Goal: Check status: Check status

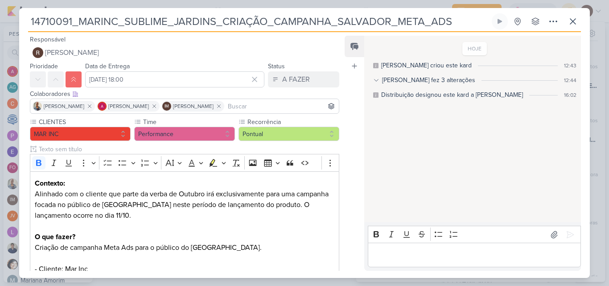
scroll to position [625, 0]
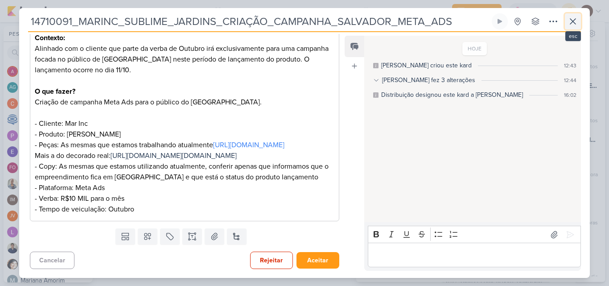
click at [572, 24] on icon at bounding box center [573, 21] width 11 height 11
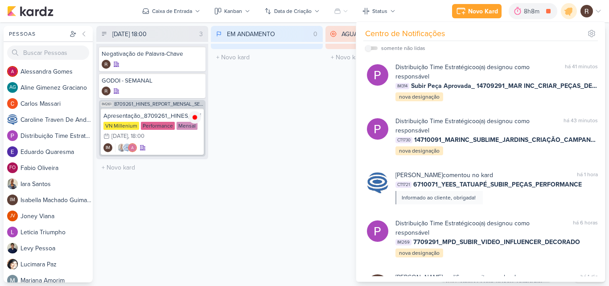
click at [343, 114] on div "AGUARDANDO 0 Mover Para Esquerda Mover Para Direita [GEOGRAPHIC_DATA] O título …" at bounding box center [382, 154] width 112 height 257
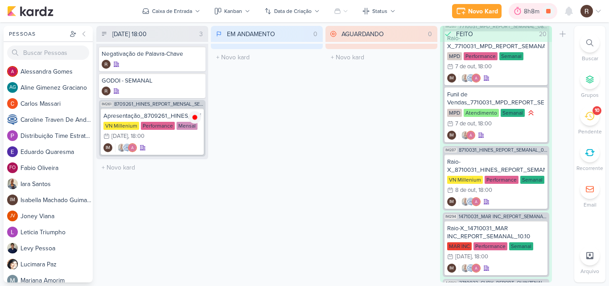
click at [530, 14] on div "8h8m" at bounding box center [533, 11] width 18 height 9
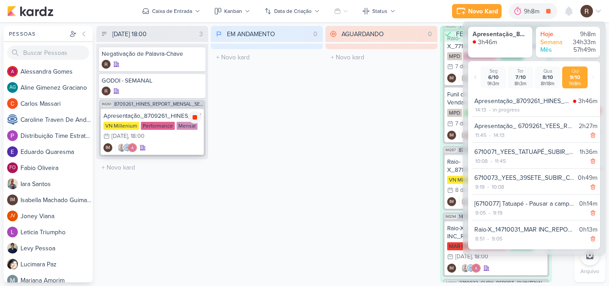
click at [191, 120] on icon at bounding box center [194, 117] width 7 height 7
click at [321, 154] on div "EM ANDAMENTO 0 Mover Para Esquerda Mover Para Direita [GEOGRAPHIC_DATA] O títul…" at bounding box center [267, 154] width 112 height 257
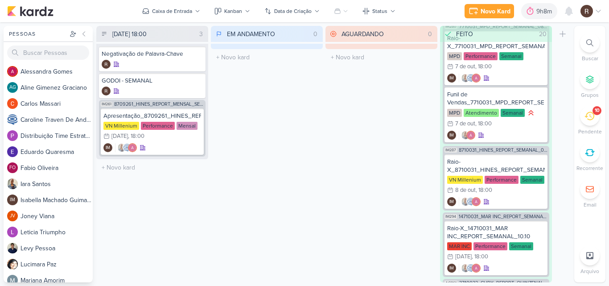
click at [590, 108] on div "10" at bounding box center [590, 116] width 20 height 20
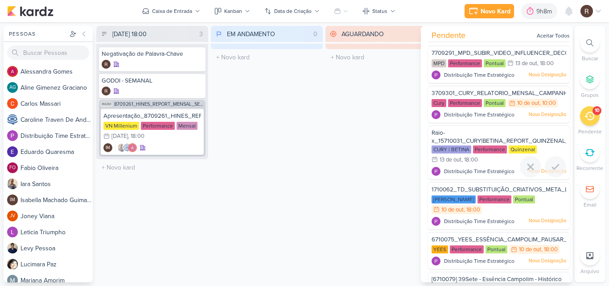
scroll to position [45, 0]
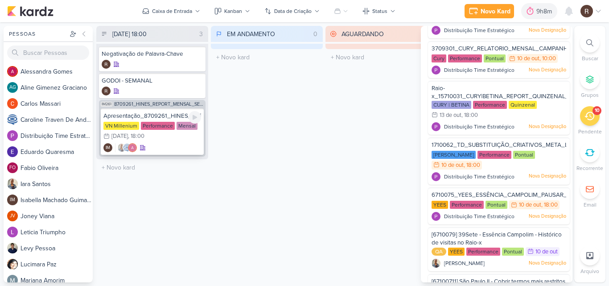
click at [153, 122] on div "Performance" at bounding box center [158, 126] width 34 height 8
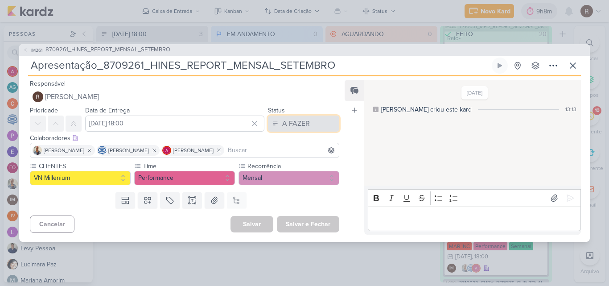
click at [283, 122] on div "A FAZER" at bounding box center [296, 123] width 28 height 11
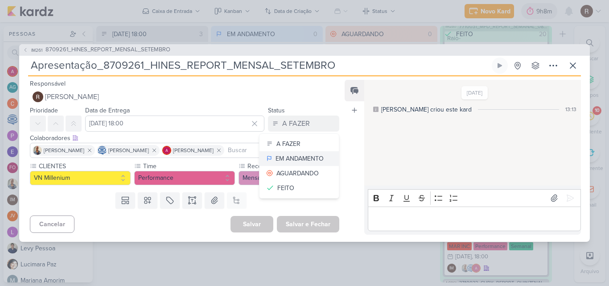
click at [304, 157] on div "EM ANDAMENTO" at bounding box center [300, 158] width 48 height 9
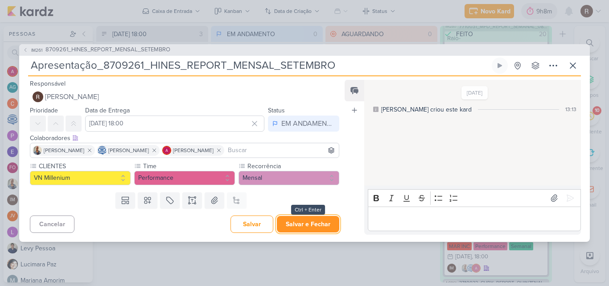
click at [324, 229] on button "Salvar e Fechar" at bounding box center [308, 224] width 62 height 17
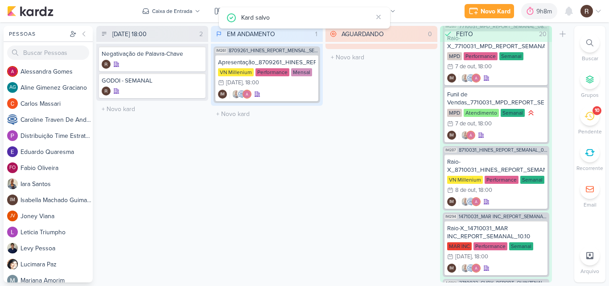
click at [591, 120] on icon at bounding box center [590, 116] width 10 height 10
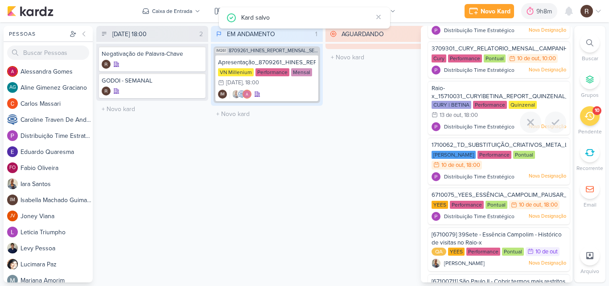
scroll to position [0, 0]
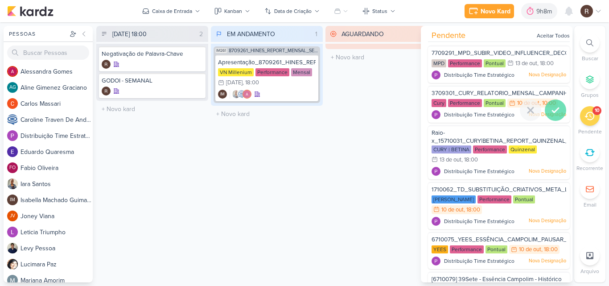
click at [550, 111] on icon at bounding box center [555, 110] width 11 height 11
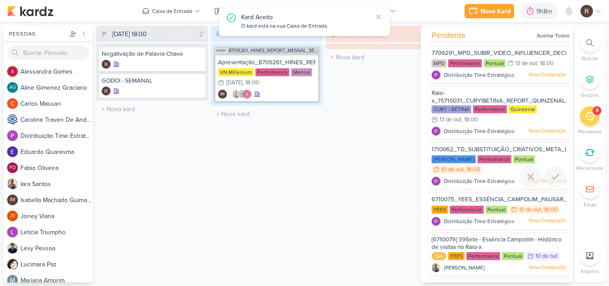
scroll to position [45, 0]
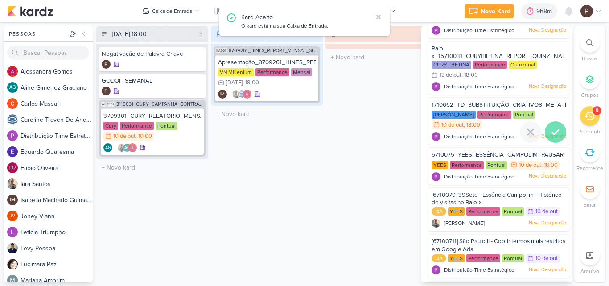
click at [554, 133] on icon at bounding box center [555, 132] width 11 height 11
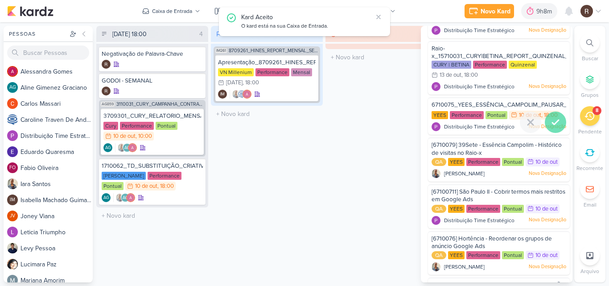
click at [554, 127] on icon at bounding box center [555, 122] width 11 height 11
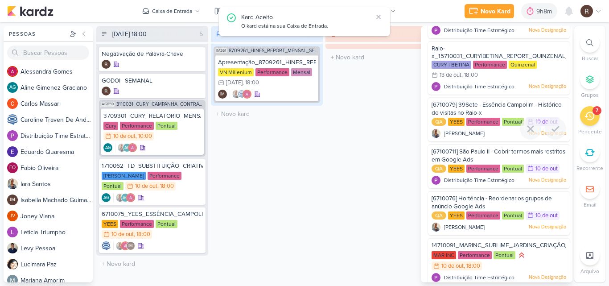
click at [554, 127] on icon at bounding box center [555, 129] width 11 height 11
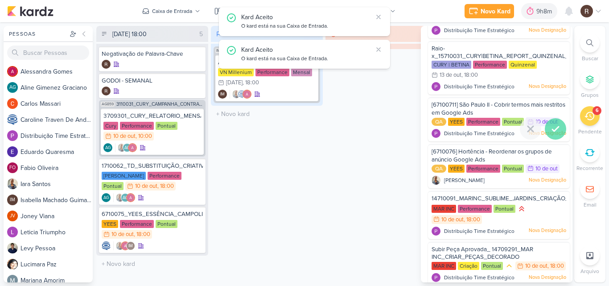
click at [554, 128] on icon at bounding box center [556, 129] width 6 height 4
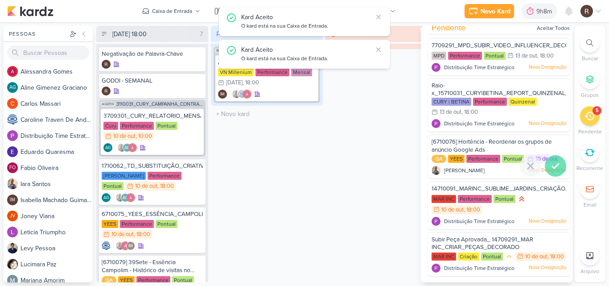
click at [554, 161] on icon at bounding box center [555, 166] width 11 height 11
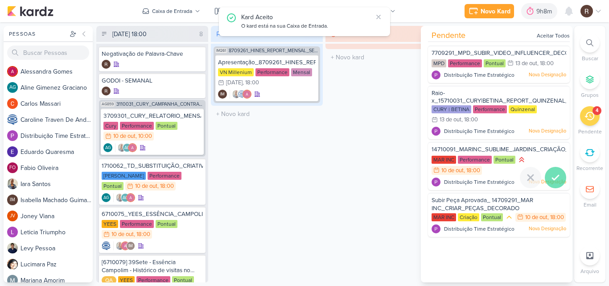
click at [556, 175] on icon at bounding box center [555, 177] width 11 height 11
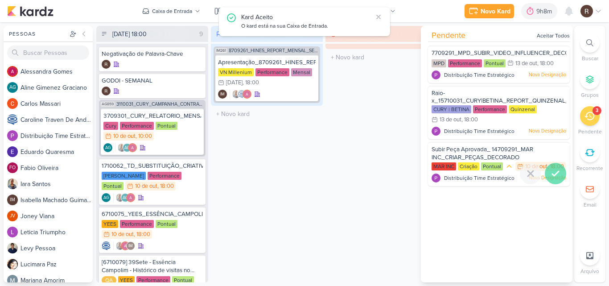
click at [555, 177] on div at bounding box center [555, 173] width 21 height 21
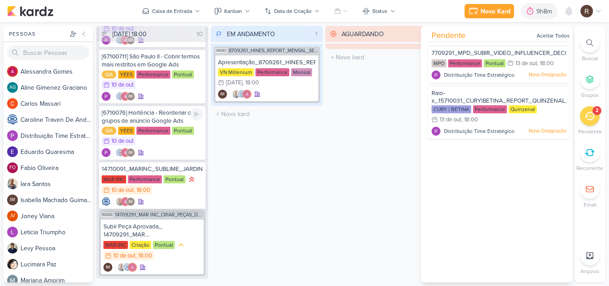
scroll to position [275, 0]
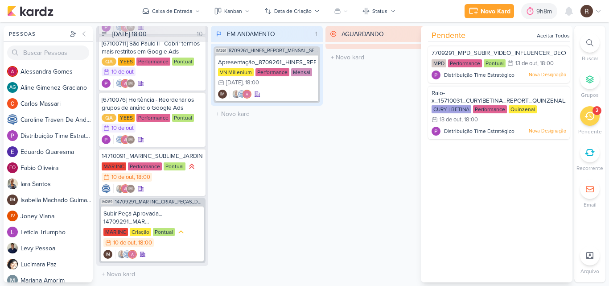
click at [243, 209] on div "EM ANDAMENTO 1 Mover Para Esquerda Mover Para Direita [GEOGRAPHIC_DATA] IM261 8…" at bounding box center [267, 154] width 112 height 257
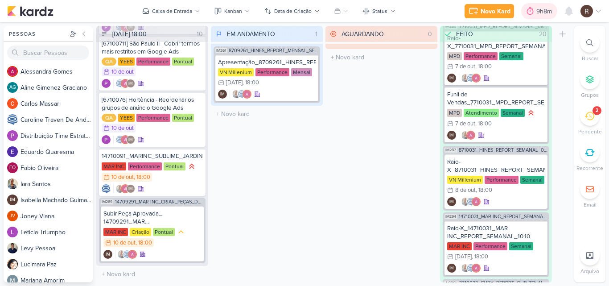
click at [537, 15] on div "9h8m" at bounding box center [546, 11] width 18 height 9
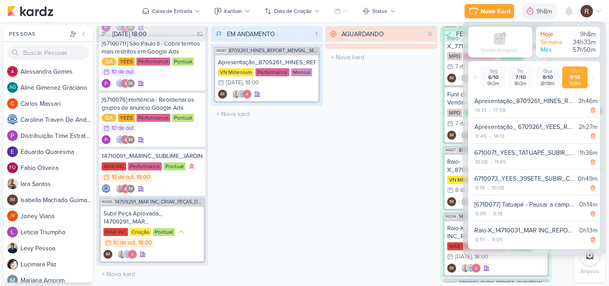
click at [360, 132] on div "AGUARDANDO 0 Mover Para Esquerda Mover Para Direita [GEOGRAPHIC_DATA] O título …" at bounding box center [382, 154] width 112 height 257
